Goal: Task Accomplishment & Management: Complete application form

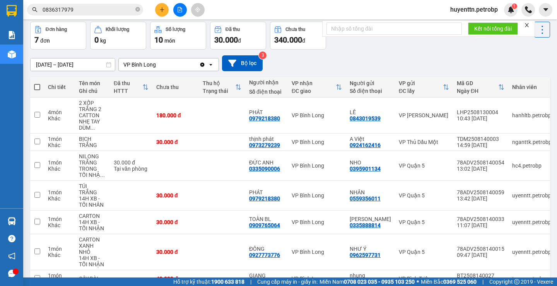
scroll to position [71, 0]
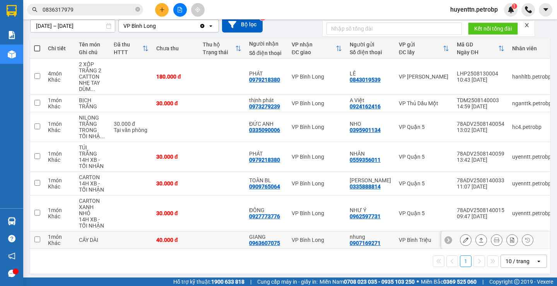
click at [463, 233] on button at bounding box center [466, 240] width 11 height 14
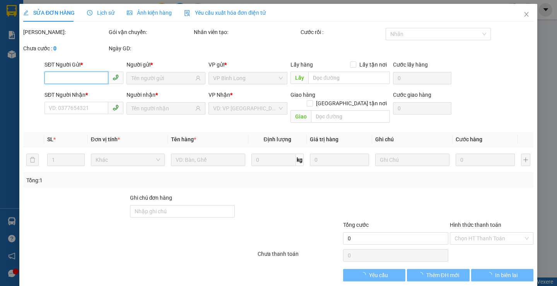
type input "0907169271"
type input "nhung"
type input "0963607075"
type input "GIANG"
type input "40.000"
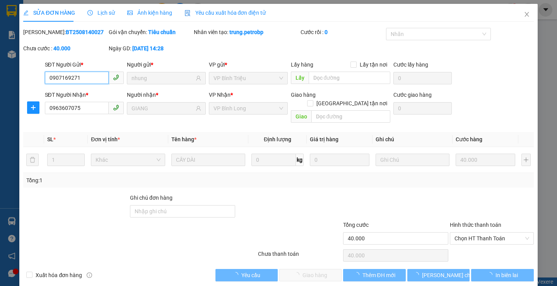
click at [477, 233] on span "Chọn HT Thanh Toán" at bounding box center [492, 239] width 75 height 12
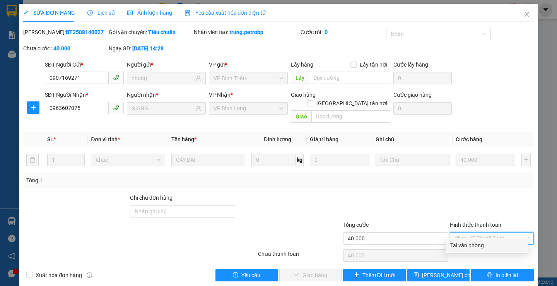
click at [477, 244] on div "Tại văn phòng" at bounding box center [488, 245] width 74 height 9
type input "0"
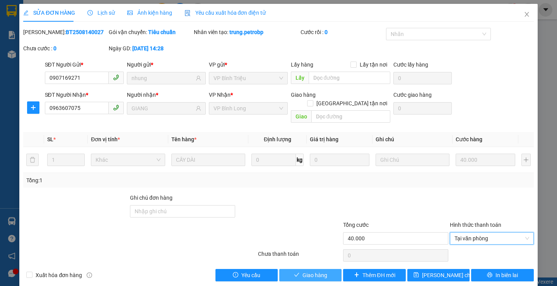
click at [325, 269] on button "Giao hàng" at bounding box center [310, 275] width 62 height 12
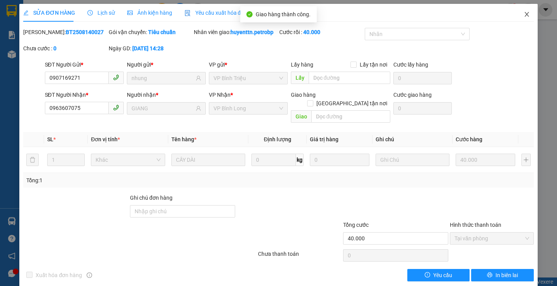
click at [524, 14] on icon "close" at bounding box center [527, 14] width 6 height 6
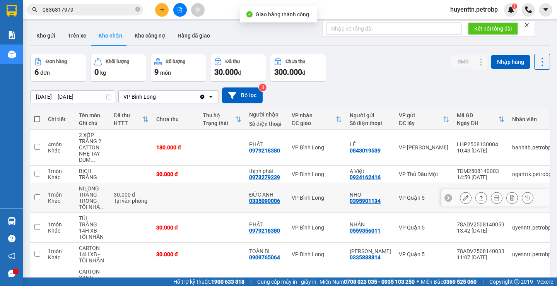
scroll to position [53, 0]
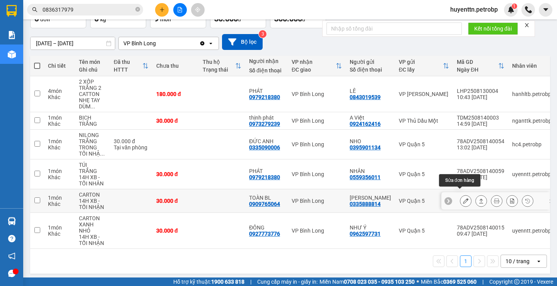
click at [463, 198] on icon at bounding box center [465, 200] width 5 height 5
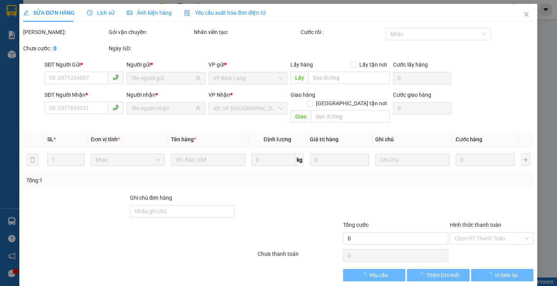
type input "0335888814"
type input "[PERSON_NAME]"
type input "0909765064"
type input "TOÀN BL"
type input "30.000"
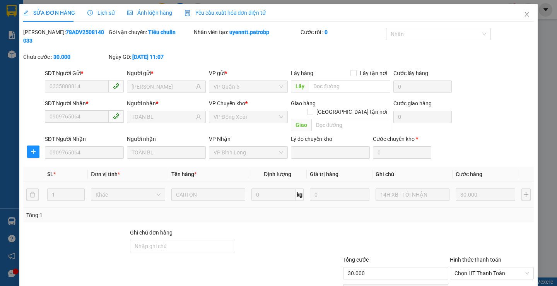
scroll to position [28, 0]
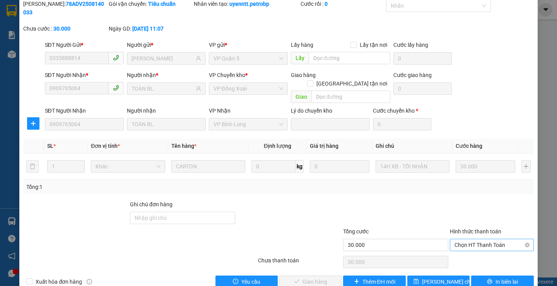
click at [458, 239] on span "Chọn HT Thanh Toán" at bounding box center [492, 245] width 75 height 12
click at [463, 247] on div "Tại văn phòng" at bounding box center [488, 243] width 74 height 9
type input "0"
click at [321, 278] on span "Giao hàng" at bounding box center [315, 282] width 25 height 9
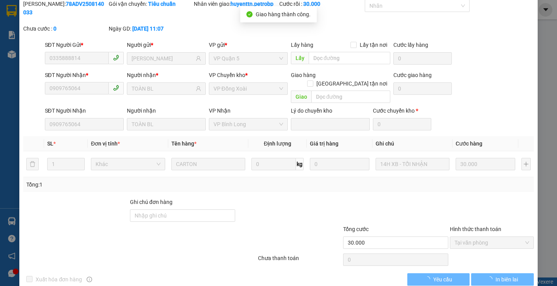
scroll to position [0, 0]
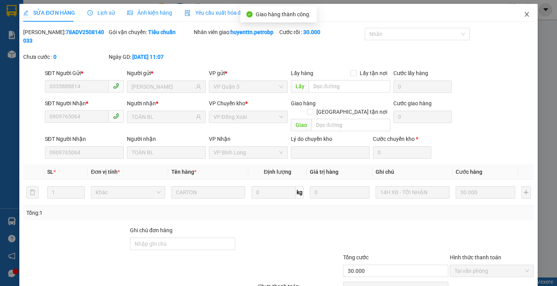
click at [524, 15] on icon "close" at bounding box center [527, 14] width 6 height 6
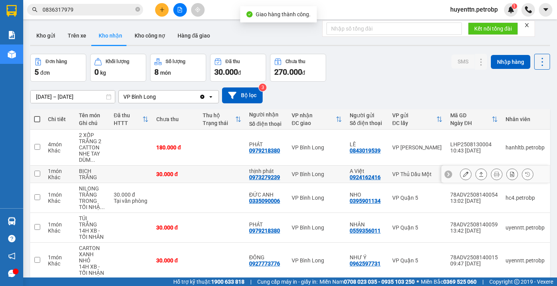
scroll to position [36, 0]
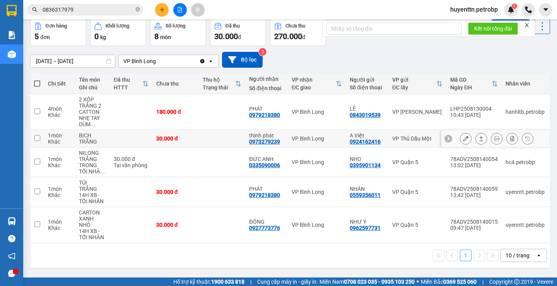
click at [463, 138] on icon at bounding box center [465, 138] width 5 height 5
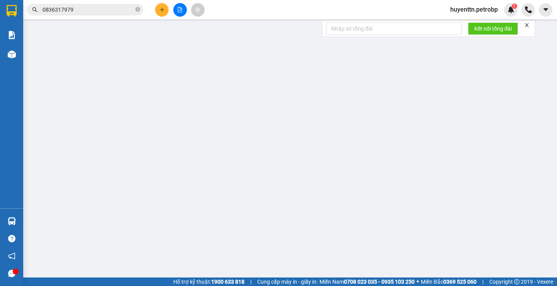
type input "0924162416"
type input "A Việt"
type input "0973279239"
type input "thịnh phát"
type input "30.000"
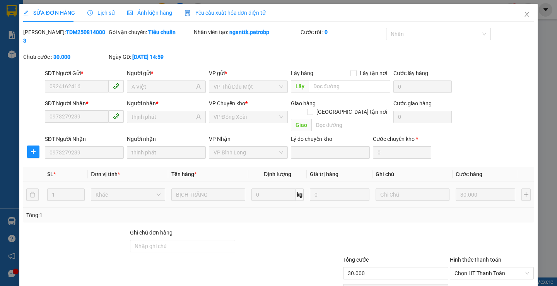
scroll to position [28, 0]
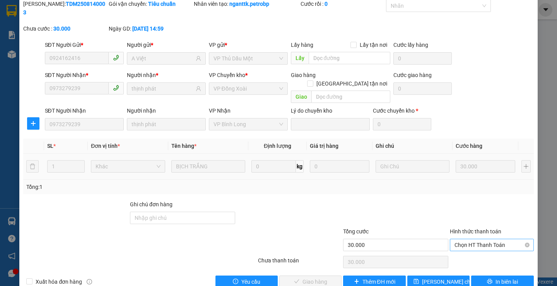
click at [460, 239] on span "Chọn HT Thanh Toán" at bounding box center [492, 245] width 75 height 12
click at [458, 241] on div "Tại văn phòng" at bounding box center [488, 243] width 74 height 9
type input "0"
click at [320, 278] on span "Giao hàng" at bounding box center [315, 282] width 25 height 9
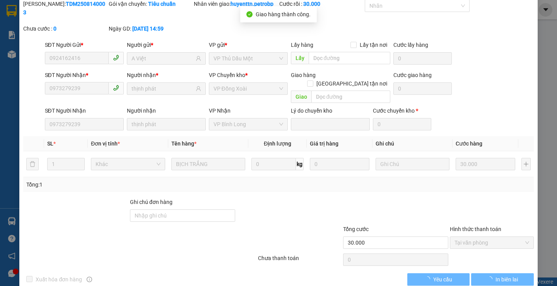
scroll to position [0, 0]
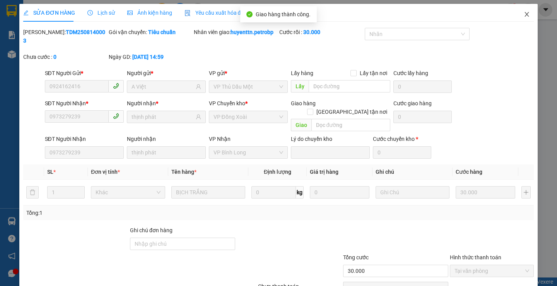
click at [525, 14] on span "Close" at bounding box center [527, 15] width 22 height 22
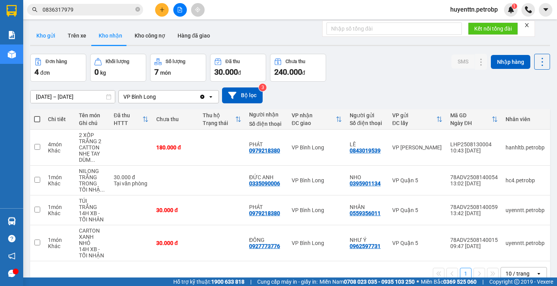
click at [48, 36] on button "Kho gửi" at bounding box center [45, 35] width 31 height 19
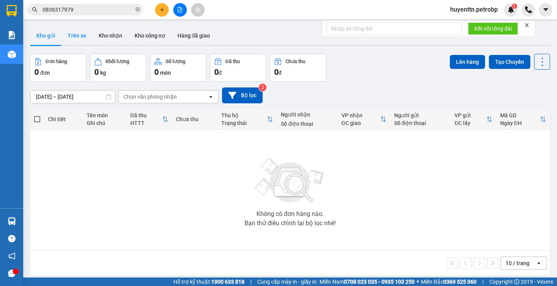
click at [73, 32] on button "Trên xe" at bounding box center [77, 35] width 31 height 19
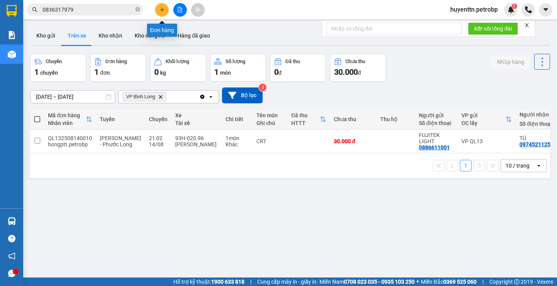
click at [158, 10] on button at bounding box center [162, 10] width 14 height 14
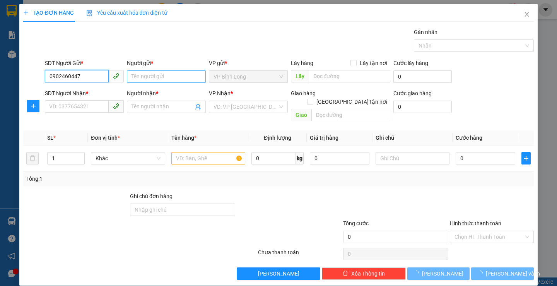
type input "0902460447"
click at [144, 74] on input "Người gửi *" at bounding box center [166, 76] width 79 height 12
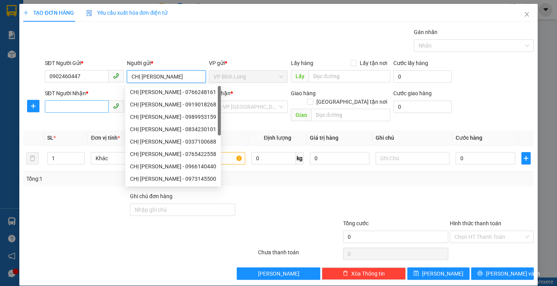
type input "CHỊ [PERSON_NAME]"
click at [84, 105] on input "SĐT Người Nhận *" at bounding box center [77, 106] width 64 height 12
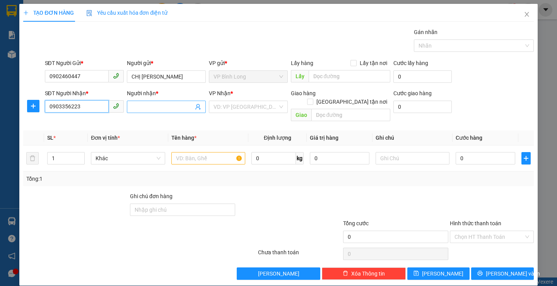
type input "0903356223"
click at [159, 105] on input "Người nhận *" at bounding box center [163, 107] width 62 height 9
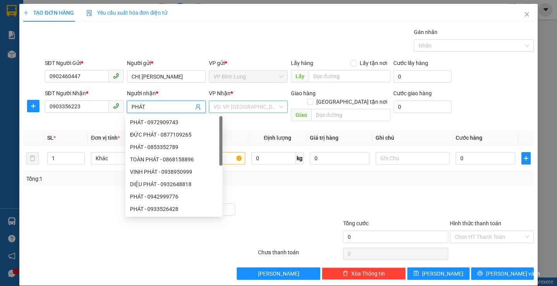
type input "PHÁT"
click at [231, 111] on input "search" at bounding box center [246, 107] width 64 height 12
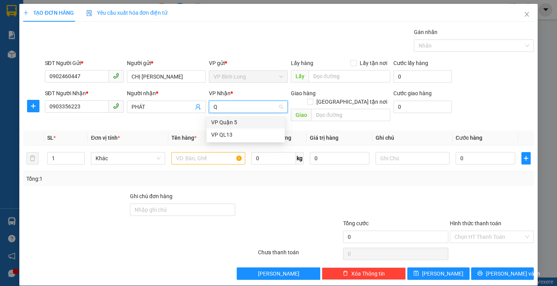
type input "Q5"
click at [232, 117] on div "VP Quận 5" at bounding box center [246, 122] width 78 height 12
click at [218, 152] on input "text" at bounding box center [208, 158] width 74 height 12
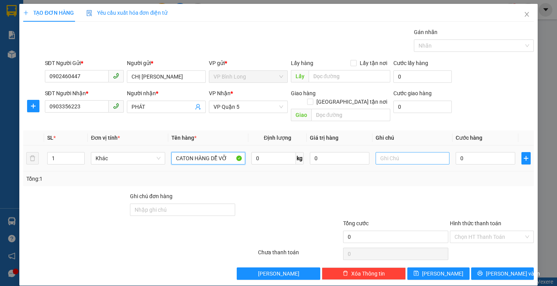
type input "CATON HÀNG DỄ VỠ"
click at [414, 154] on input "text" at bounding box center [413, 158] width 74 height 12
type input "KHÁCH TỰ ĐÓNG GÓI KO BẢO ĐẢM"
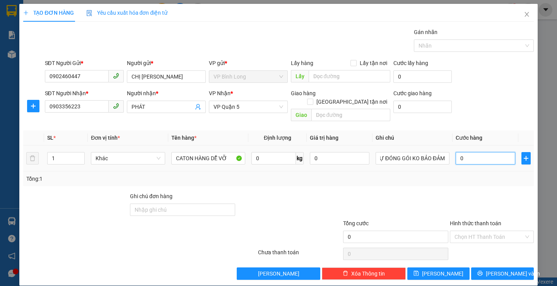
click at [471, 152] on input "0" at bounding box center [486, 158] width 60 height 12
type input "3"
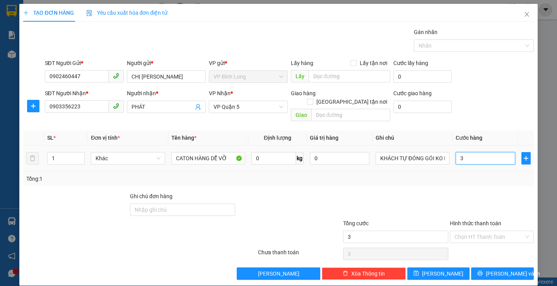
type input "30"
type input "300"
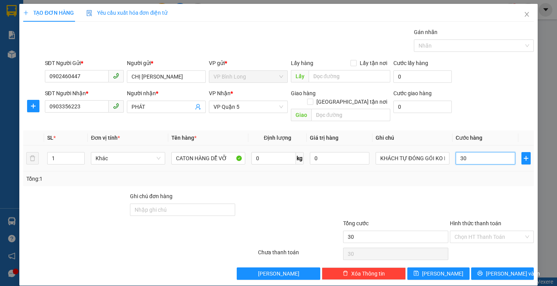
type input "300"
type input "3.000"
type input "30.000"
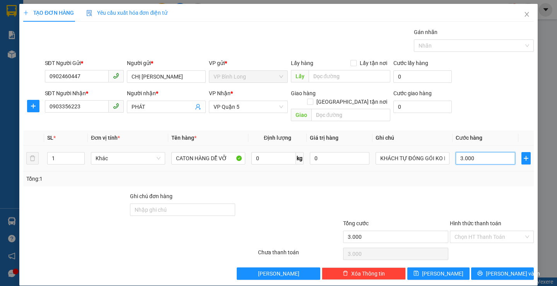
type input "30.000"
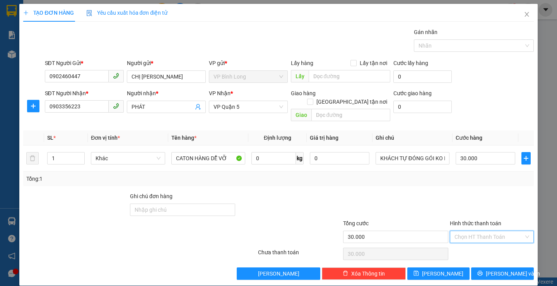
click at [486, 231] on input "Hình thức thanh toán" at bounding box center [489, 237] width 69 height 12
click at [487, 173] on div "Tại văn phòng" at bounding box center [488, 175] width 74 height 9
type input "0"
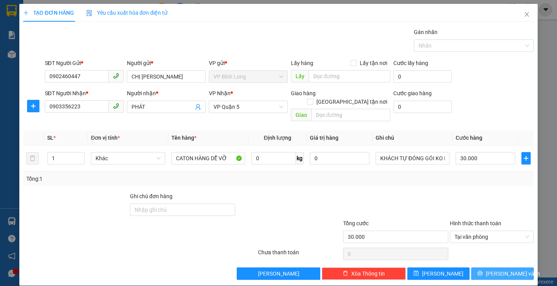
click at [480, 267] on button "[PERSON_NAME] và In" at bounding box center [502, 273] width 62 height 12
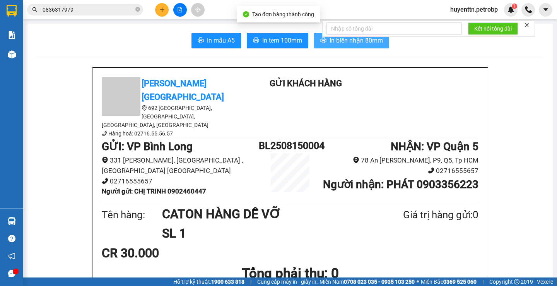
click at [355, 43] on span "In biên nhận 80mm" at bounding box center [356, 41] width 53 height 10
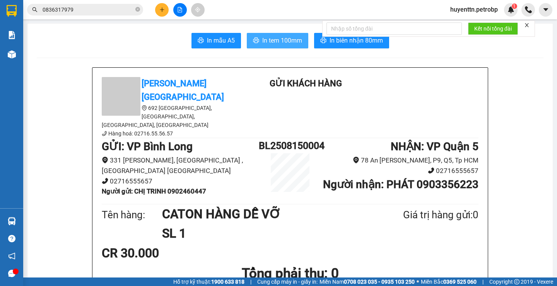
click at [288, 42] on span "In tem 100mm" at bounding box center [282, 41] width 40 height 10
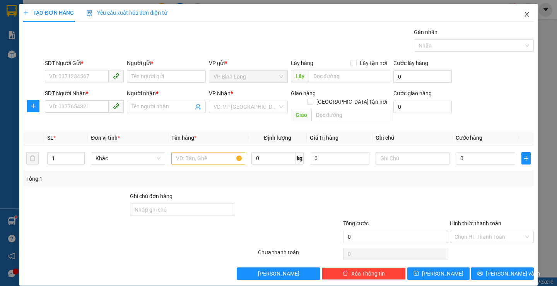
click at [525, 15] on span "Close" at bounding box center [527, 15] width 22 height 22
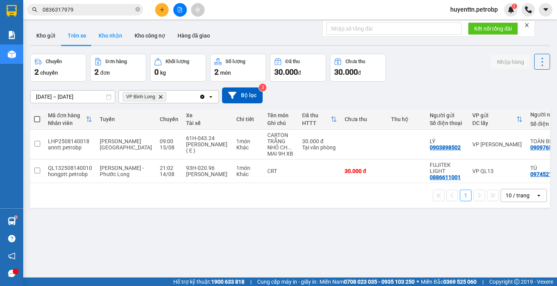
click at [107, 38] on button "Kho nhận" at bounding box center [111, 35] width 36 height 19
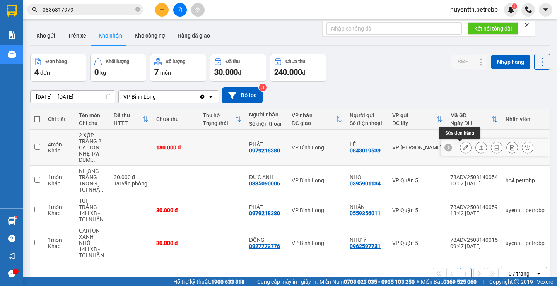
click at [463, 150] on icon at bounding box center [465, 147] width 5 height 5
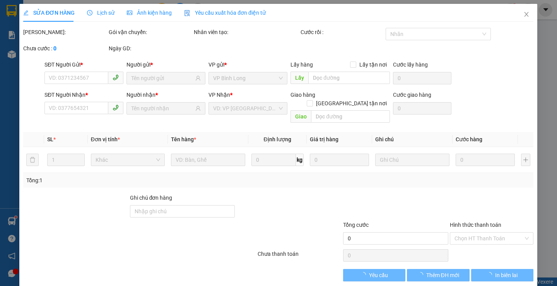
type input "0843019539"
type input "LÊ"
type input "0979218380"
type input "PHÁT"
type input "180.000"
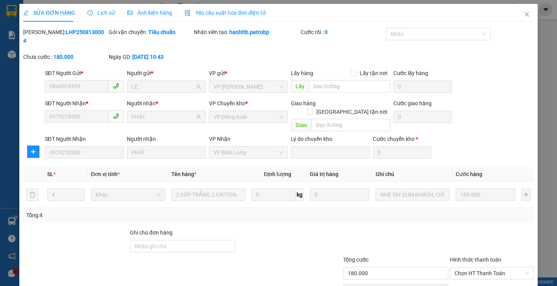
scroll to position [28, 0]
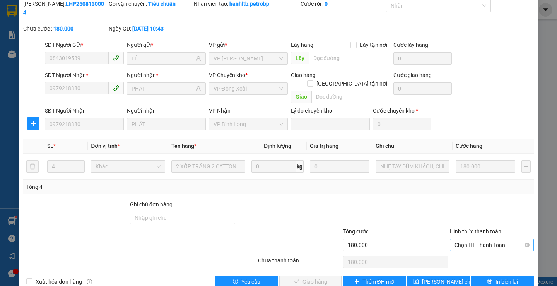
click at [482, 239] on span "Chọn HT Thanh Toán" at bounding box center [492, 245] width 75 height 12
click at [478, 242] on div "Tại văn phòng" at bounding box center [488, 243] width 74 height 9
type input "0"
click at [311, 278] on span "Giao hàng" at bounding box center [315, 282] width 25 height 9
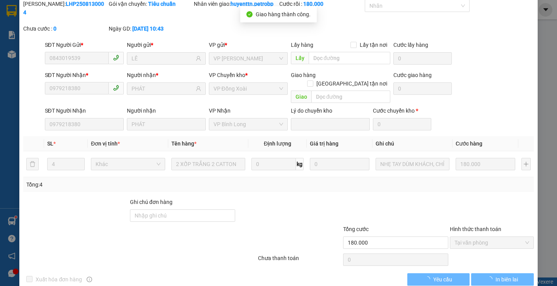
scroll to position [0, 0]
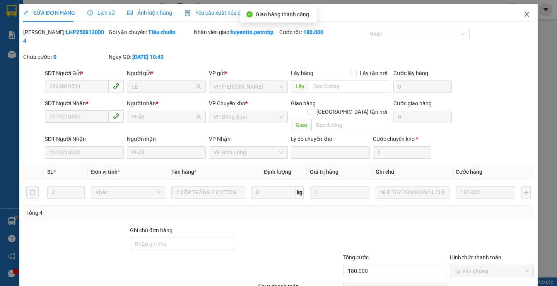
click at [524, 17] on icon "close" at bounding box center [527, 14] width 6 height 6
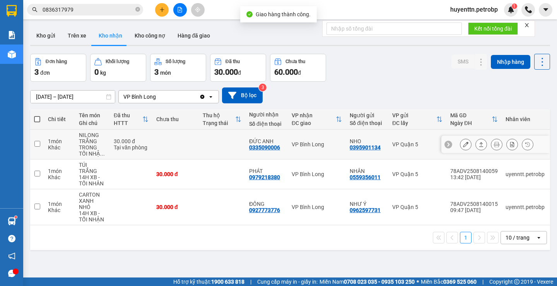
scroll to position [36, 0]
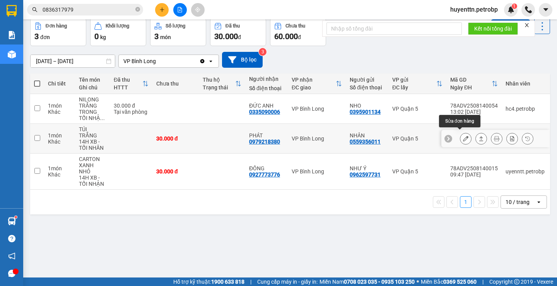
click at [463, 136] on icon at bounding box center [465, 138] width 5 height 5
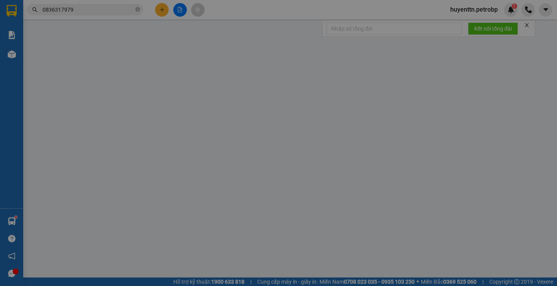
type input "0559356011"
type input "NHÂN"
type input "0979218380"
type input "PHÁT"
type input "30.000"
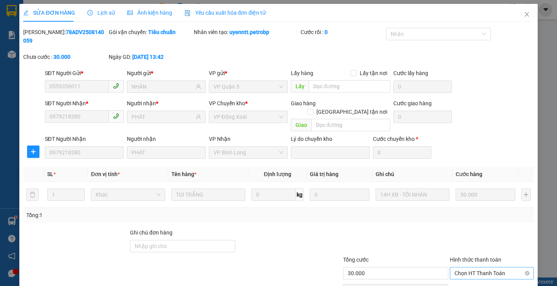
scroll to position [28, 0]
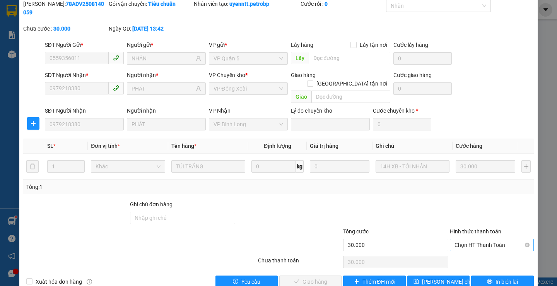
click at [470, 239] on span "Chọn HT Thanh Toán" at bounding box center [492, 245] width 75 height 12
click at [465, 245] on div "Tại văn phòng" at bounding box center [488, 243] width 74 height 9
type input "0"
click at [308, 276] on button "Giao hàng" at bounding box center [310, 282] width 62 height 12
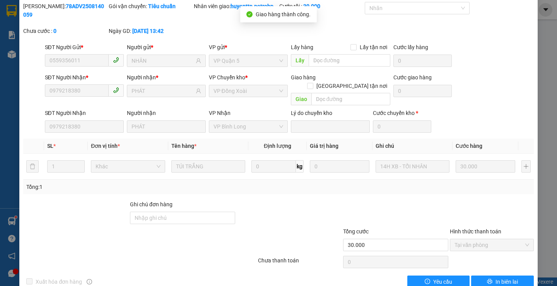
scroll to position [0, 0]
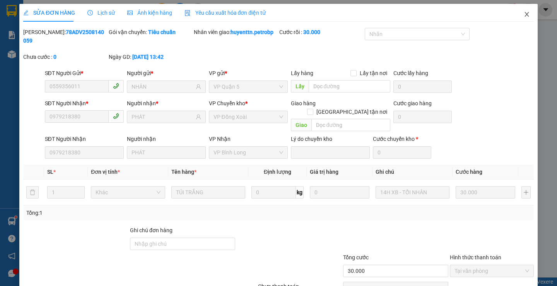
click at [524, 14] on icon "close" at bounding box center [527, 14] width 6 height 6
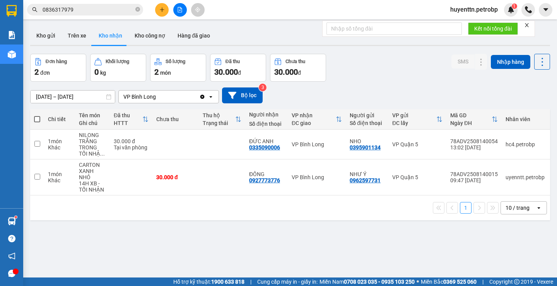
click at [161, 14] on button at bounding box center [162, 10] width 14 height 14
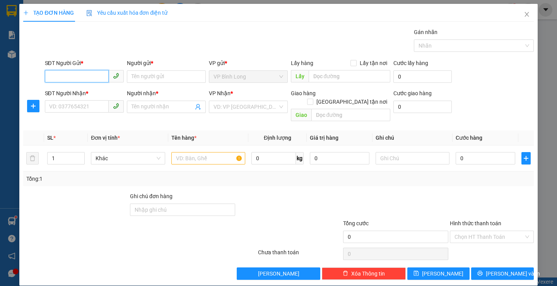
click at [75, 78] on input "SĐT Người Gửi *" at bounding box center [77, 76] width 64 height 12
type input "0345880039"
click at [151, 78] on input "Người gửi *" at bounding box center [166, 76] width 79 height 12
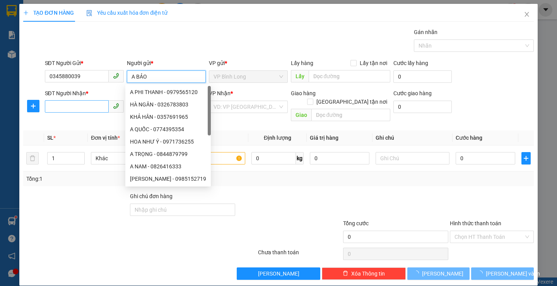
type input "A BẢO"
click at [82, 106] on input "SĐT Người Nhận *" at bounding box center [77, 106] width 64 height 12
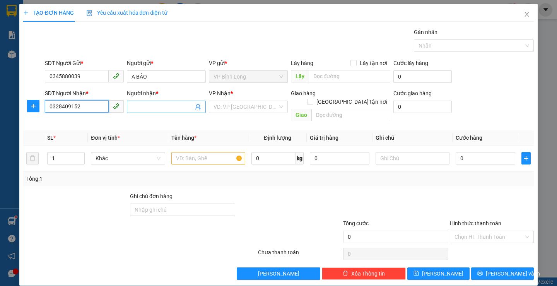
type input "0328409152"
click at [153, 107] on input "Người nhận *" at bounding box center [163, 107] width 62 height 9
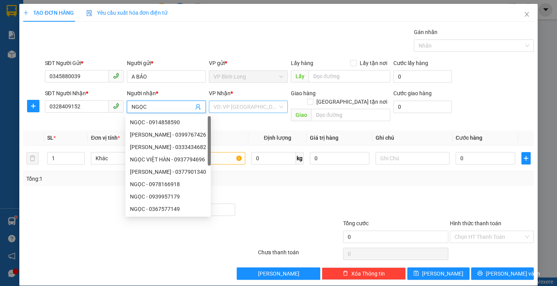
type input "NGỌC"
click at [241, 105] on input "search" at bounding box center [246, 107] width 64 height 12
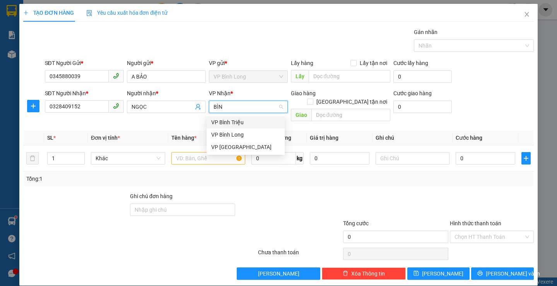
type input "BÌNH"
click at [234, 120] on div "VP Bình Triệu" at bounding box center [245, 122] width 69 height 9
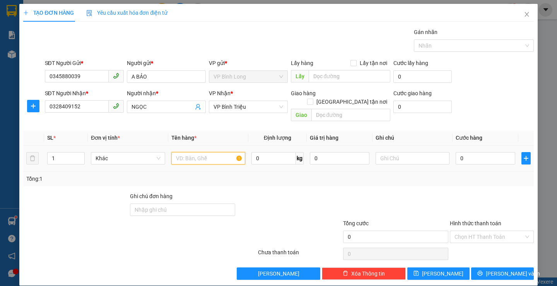
click at [215, 153] on input "text" at bounding box center [208, 158] width 74 height 12
type input "I"
type input "BÌA THƯ"
click at [482, 152] on input "0" at bounding box center [486, 158] width 60 height 12
type input "3"
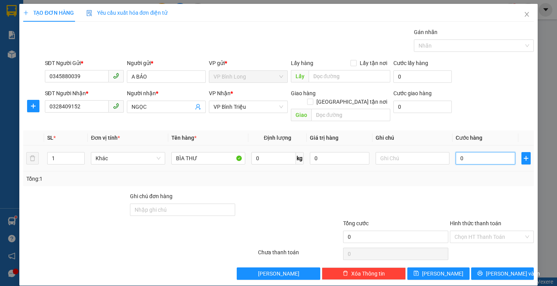
type input "3"
type input "30"
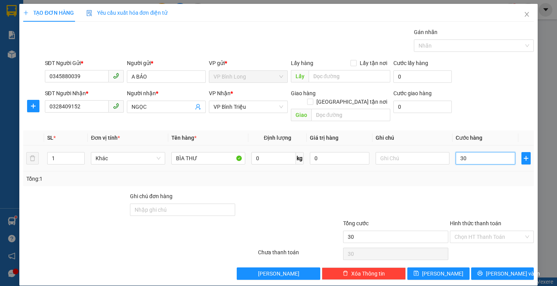
type input "300"
type input "3.000"
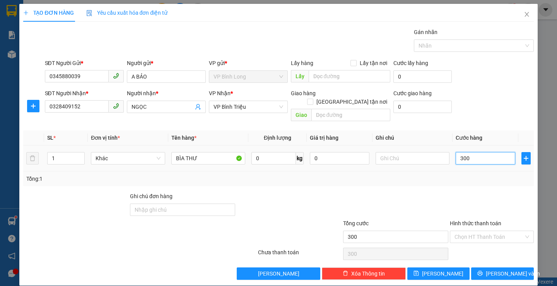
type input "3.000"
type input "30.000"
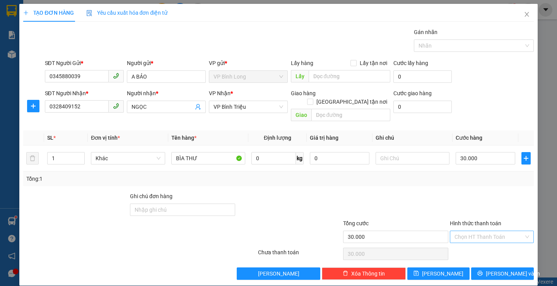
click at [486, 231] on input "Hình thức thanh toán" at bounding box center [489, 237] width 69 height 12
click at [481, 178] on div "Tại văn phòng" at bounding box center [488, 175] width 74 height 9
type input "0"
click at [483, 271] on icon "printer" at bounding box center [480, 273] width 5 height 5
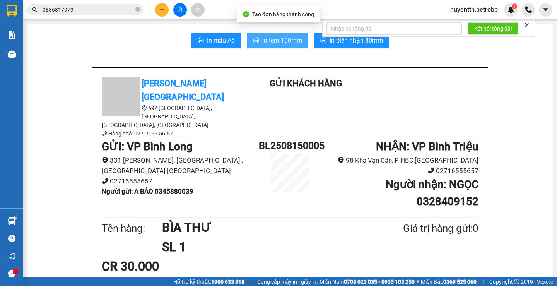
click at [274, 43] on span "In tem 100mm" at bounding box center [282, 41] width 40 height 10
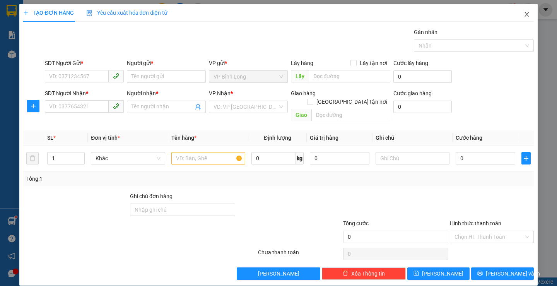
click at [520, 19] on span "Close" at bounding box center [527, 15] width 22 height 22
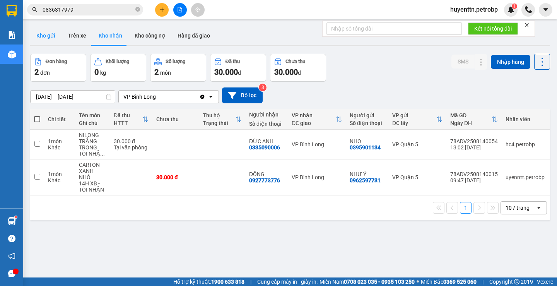
click at [50, 40] on button "Kho gửi" at bounding box center [45, 35] width 31 height 19
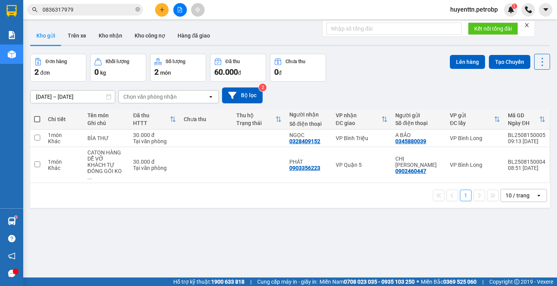
click at [38, 125] on th at bounding box center [37, 119] width 14 height 21
click at [36, 119] on span at bounding box center [37, 119] width 6 height 6
click at [37, 115] on input "checkbox" at bounding box center [37, 115] width 0 height 0
checkbox input "true"
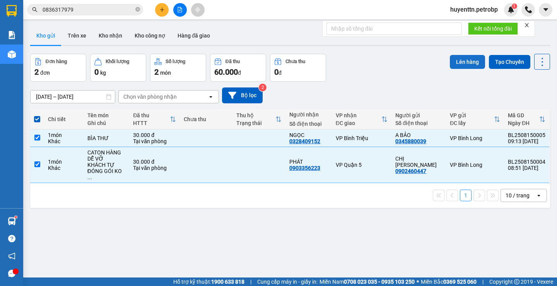
click at [456, 61] on button "Lên hàng" at bounding box center [467, 62] width 35 height 14
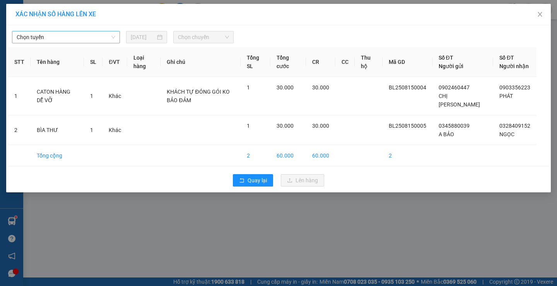
click at [77, 37] on span "Chọn tuyến" at bounding box center [66, 37] width 99 height 12
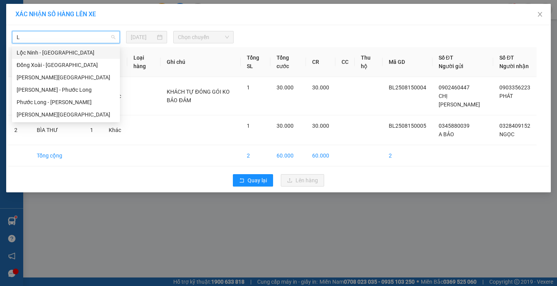
type input "LO"
click at [53, 114] on div "[PERSON_NAME][GEOGRAPHIC_DATA]" at bounding box center [66, 114] width 99 height 9
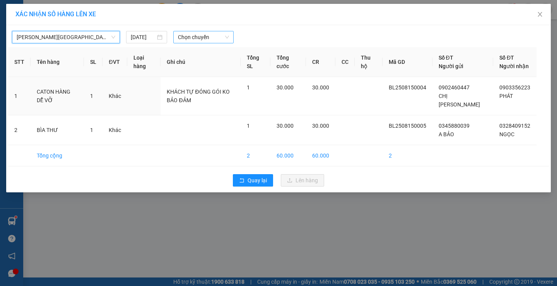
click at [205, 39] on span "Chọn chuyến" at bounding box center [203, 37] width 51 height 12
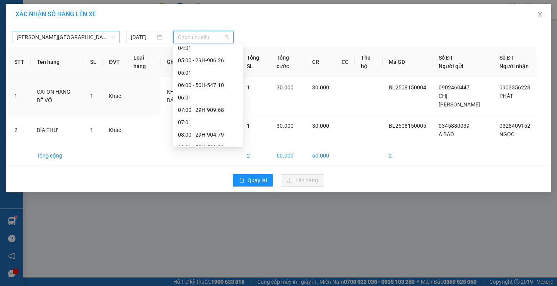
scroll to position [232, 0]
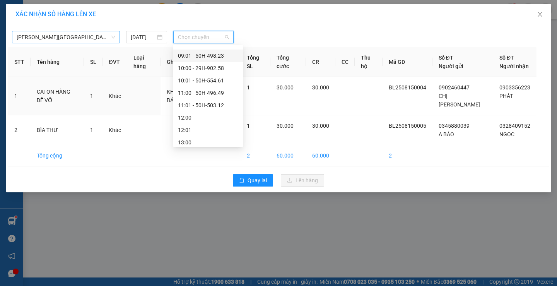
click at [207, 59] on div "09:01 - 50H-498.23" at bounding box center [208, 55] width 60 height 9
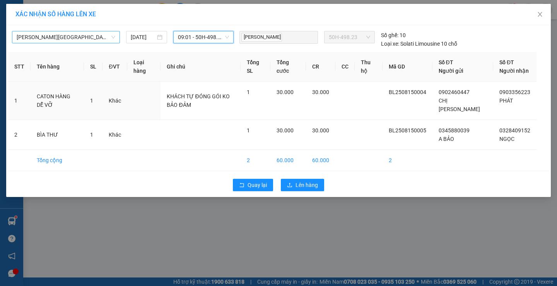
click at [214, 36] on span "09:01 - 50H-498.23" at bounding box center [203, 37] width 51 height 12
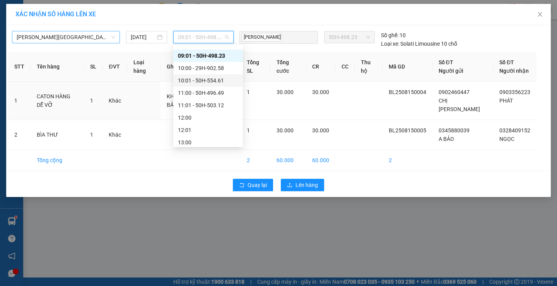
click at [194, 80] on div "10:01 - 50H-554.61" at bounding box center [208, 80] width 60 height 9
click at [207, 37] on span "10:01 - 50H-554.61" at bounding box center [203, 37] width 51 height 12
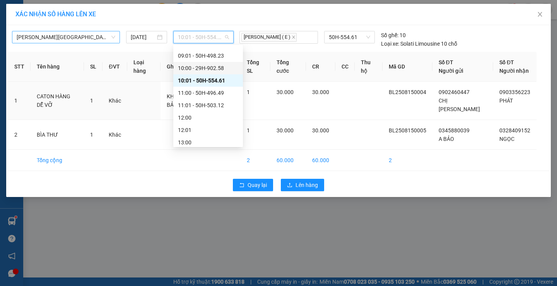
click at [204, 70] on div "10:00 - 29H-902.58" at bounding box center [208, 68] width 60 height 9
click at [202, 38] on span "10:00 - 29H-902.58" at bounding box center [203, 37] width 51 height 12
click at [216, 56] on div "09:01 - 50H-498.23" at bounding box center [208, 55] width 60 height 9
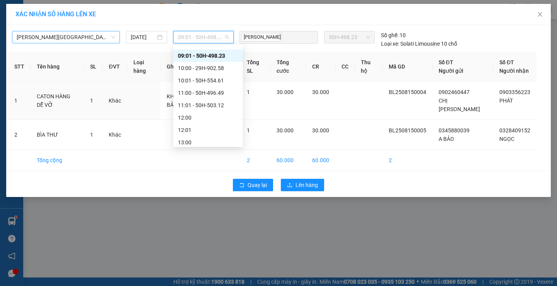
click at [219, 42] on span "09:01 - 50H-498.23" at bounding box center [203, 37] width 51 height 12
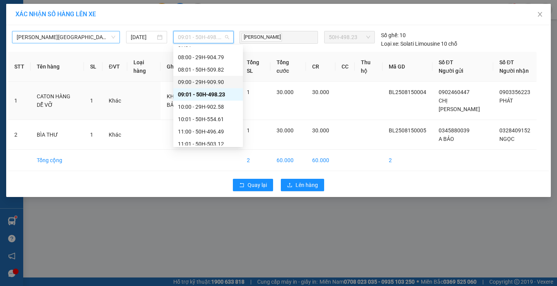
click at [202, 85] on div "09:00 - 29H-909.90" at bounding box center [208, 82] width 60 height 9
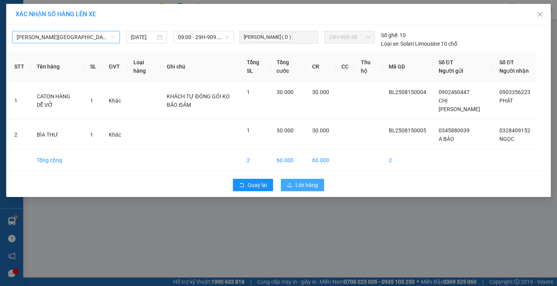
click at [311, 182] on span "Lên hàng" at bounding box center [307, 185] width 22 height 9
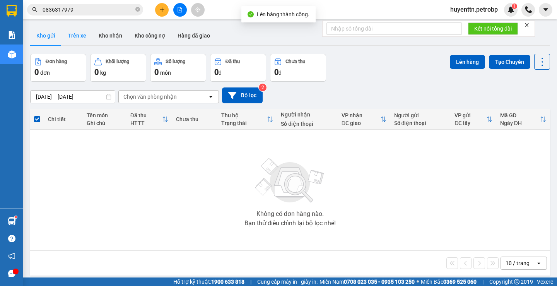
click at [80, 34] on button "Trên xe" at bounding box center [77, 35] width 31 height 19
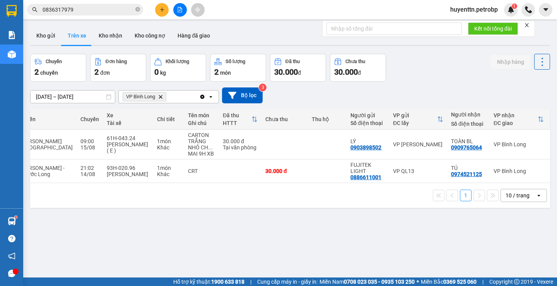
scroll to position [0, 87]
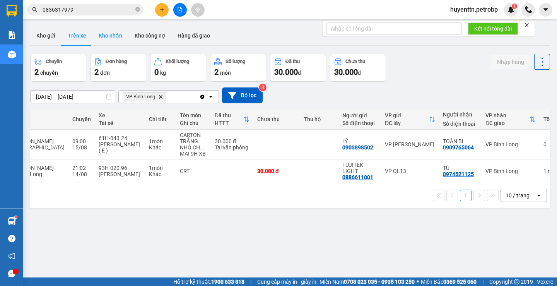
click at [110, 37] on button "Kho nhận" at bounding box center [111, 35] width 36 height 19
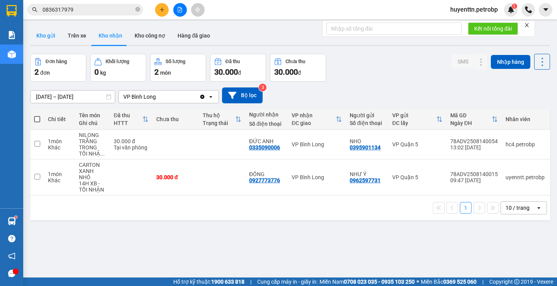
click at [35, 33] on button "Kho gửi" at bounding box center [45, 35] width 31 height 19
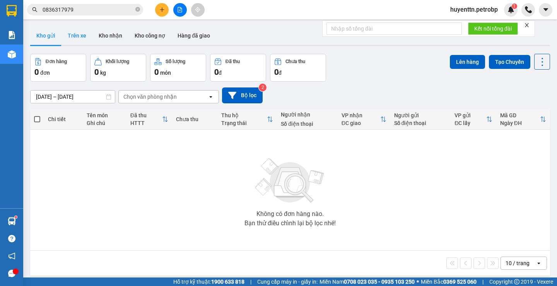
click at [79, 37] on button "Trên xe" at bounding box center [77, 35] width 31 height 19
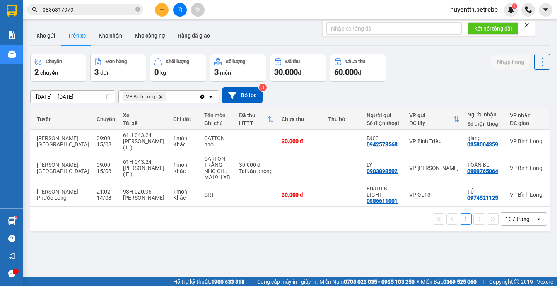
scroll to position [0, 68]
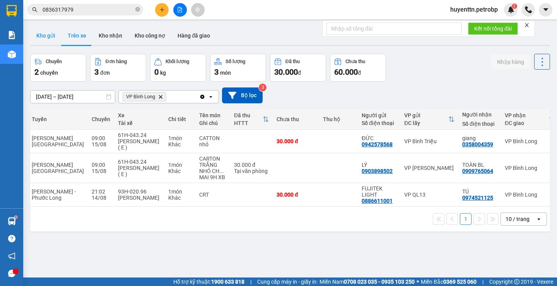
click at [43, 38] on button "Kho gửi" at bounding box center [45, 35] width 31 height 19
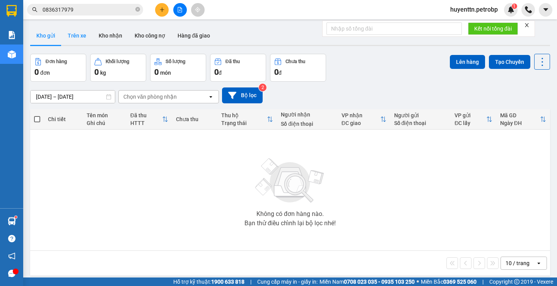
click at [72, 38] on button "Trên xe" at bounding box center [77, 35] width 31 height 19
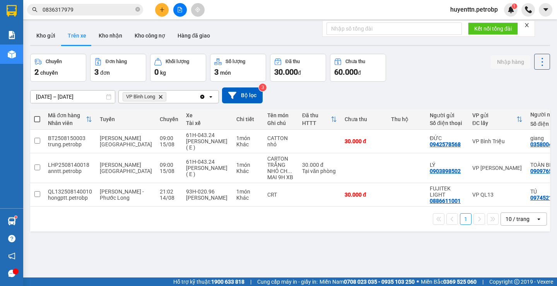
scroll to position [0, 87]
